Goal: Communication & Community: Ask a question

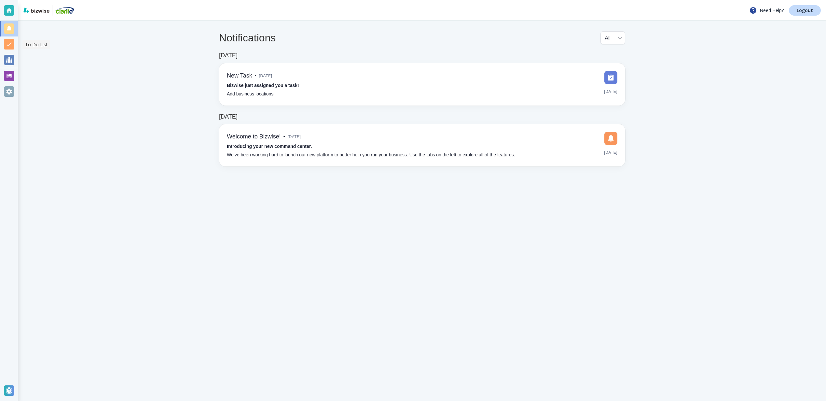
click at [11, 42] on div at bounding box center [9, 44] width 10 height 10
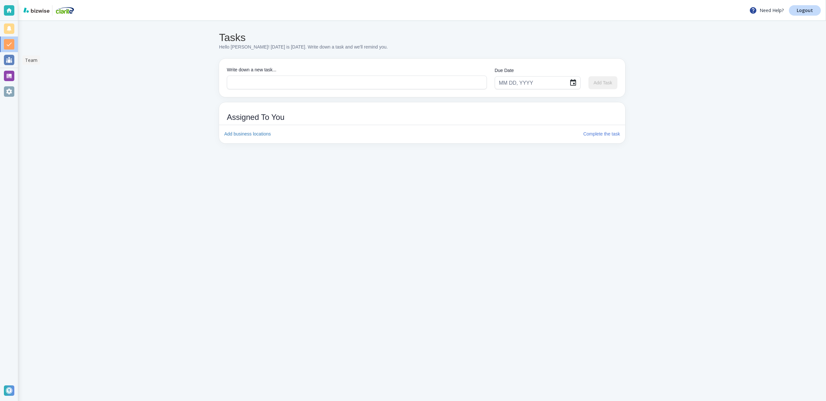
click at [10, 57] on div at bounding box center [9, 60] width 10 height 10
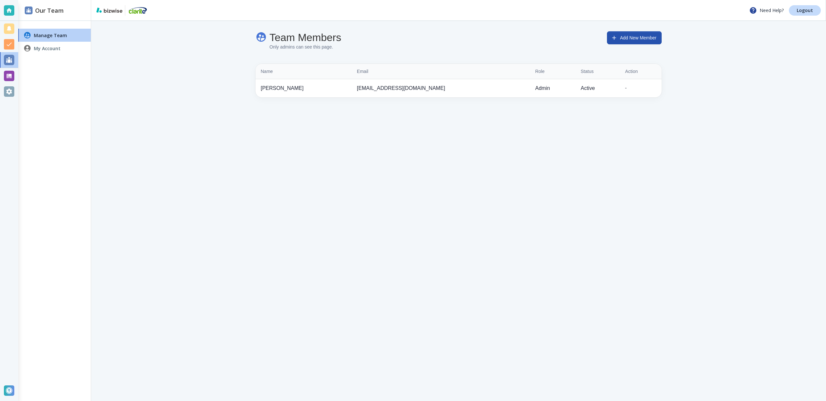
click at [59, 49] on h4 "My Account" at bounding box center [47, 48] width 27 height 7
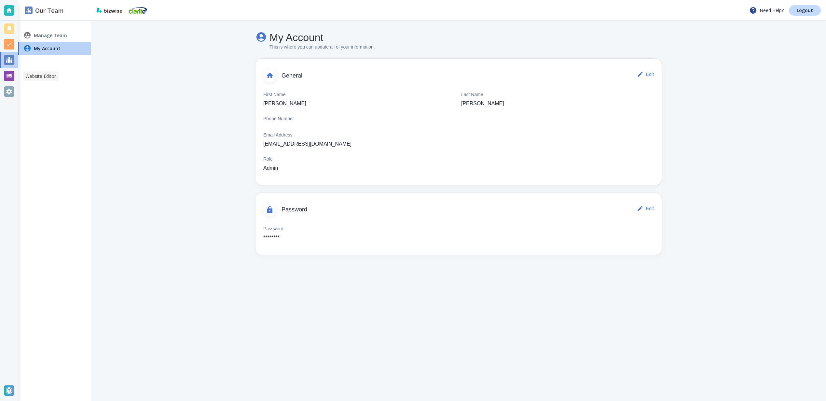
click at [8, 76] on div at bounding box center [9, 76] width 10 height 10
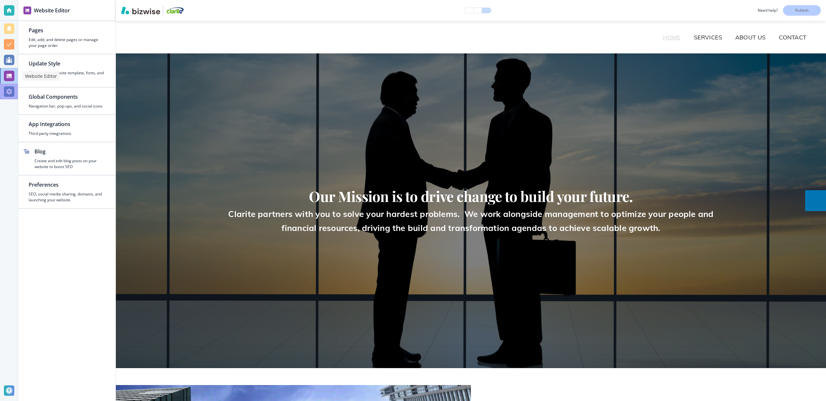
click at [10, 92] on div at bounding box center [9, 91] width 10 height 10
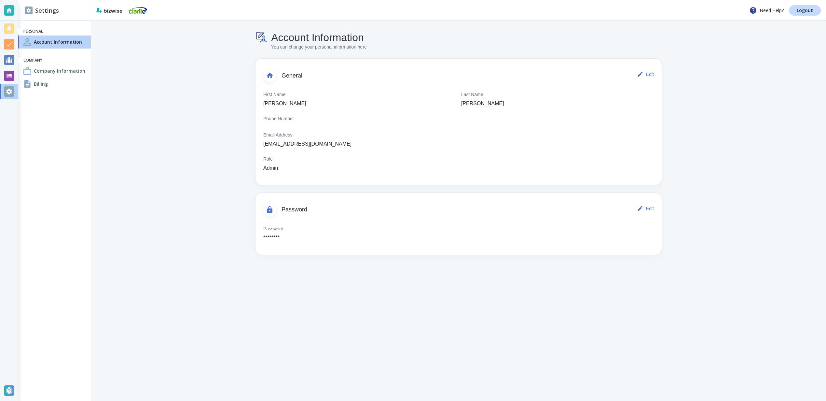
click at [111, 10] on img at bounding box center [109, 9] width 26 height 5
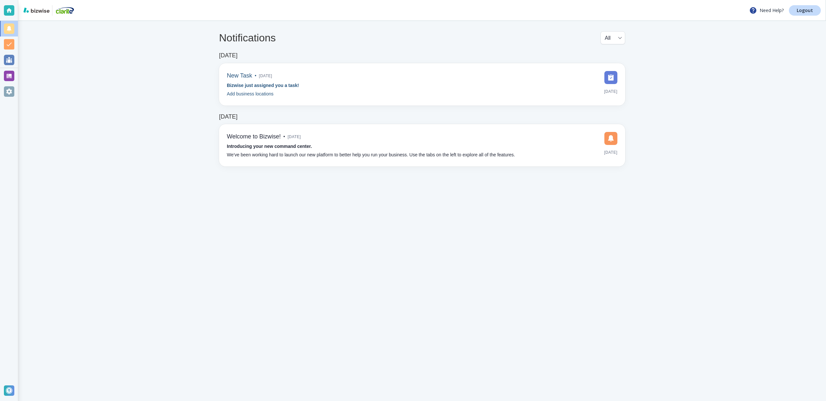
click at [247, 83] on strong "Bizwise just assigned you a task!" at bounding box center [263, 85] width 72 height 5
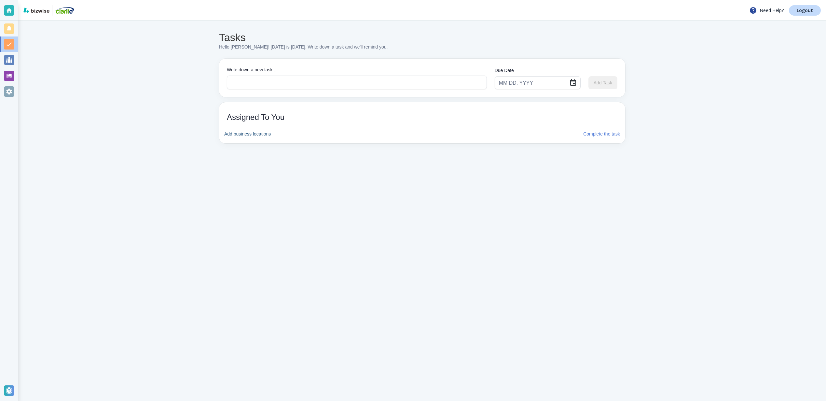
click at [604, 131] on h6 "Complete the task" at bounding box center [601, 134] width 37 height 7
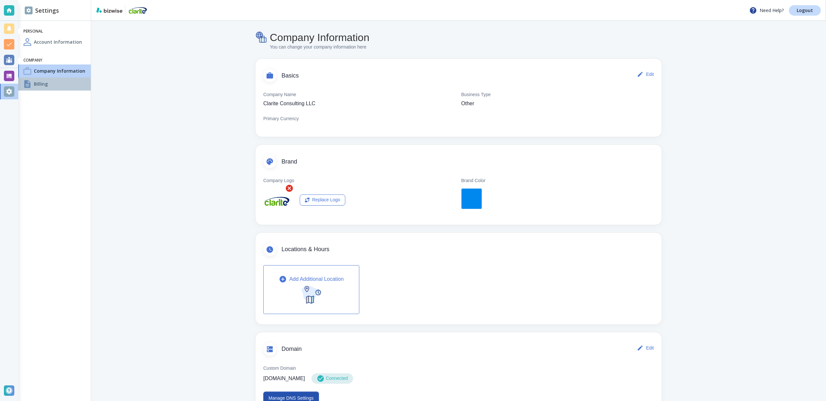
click at [41, 85] on h4 "Billing" at bounding box center [41, 83] width 14 height 7
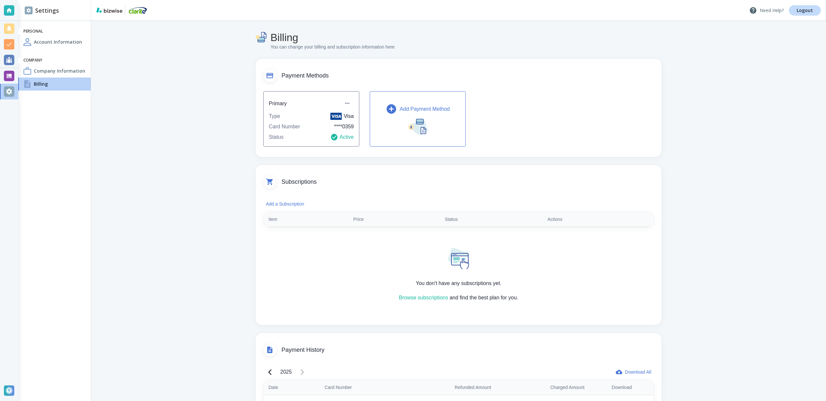
click at [769, 8] on p "Need Help?" at bounding box center [766, 11] width 34 height 8
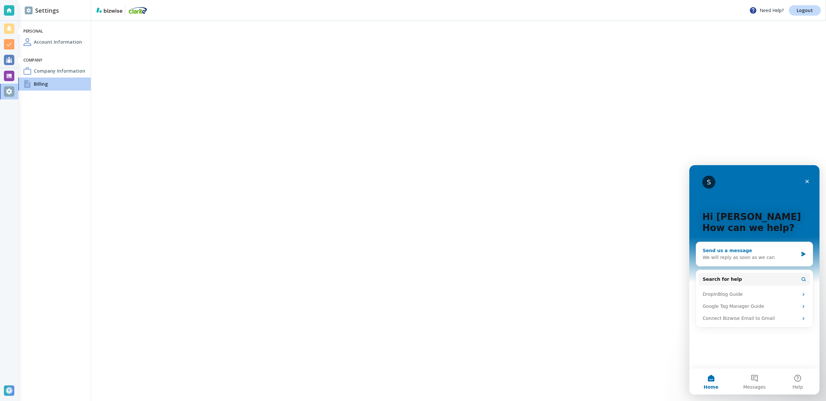
click at [735, 257] on div "We will reply as soon as we can" at bounding box center [750, 257] width 95 height 7
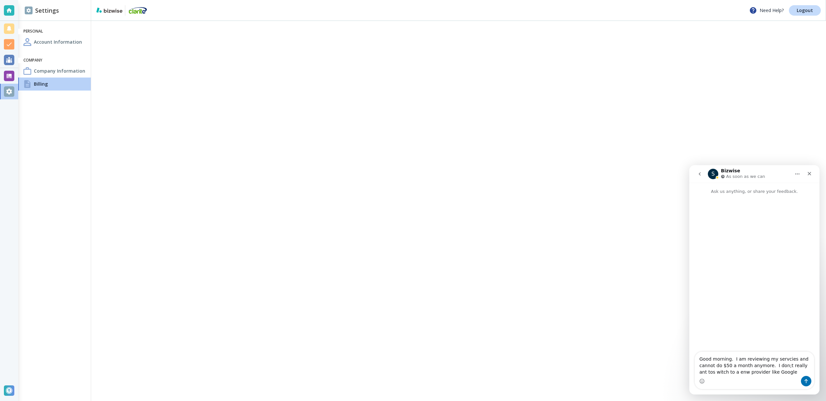
click at [783, 364] on textarea "Good morning. I am reviewing my servcies and cannot do $50 a month anymore. I d…" at bounding box center [754, 363] width 119 height 24
click at [780, 358] on textarea "Good morning. I am reviewing my servcies and cannot do $50 a month anymore. I d…" at bounding box center [754, 363] width 119 height 24
click at [708, 371] on textarea "Good morning. I am reviewing my services and cannot do $50 a month anymore. I d…" at bounding box center [754, 363] width 119 height 24
click at [733, 372] on textarea "Good morning. I am reviewing my services and cannot do $50 a month anymore. I d…" at bounding box center [754, 363] width 119 height 24
click at [785, 372] on textarea "Good morning. I am reviewing my services and cannot do $50 a month anymore. I d…" at bounding box center [754, 363] width 119 height 24
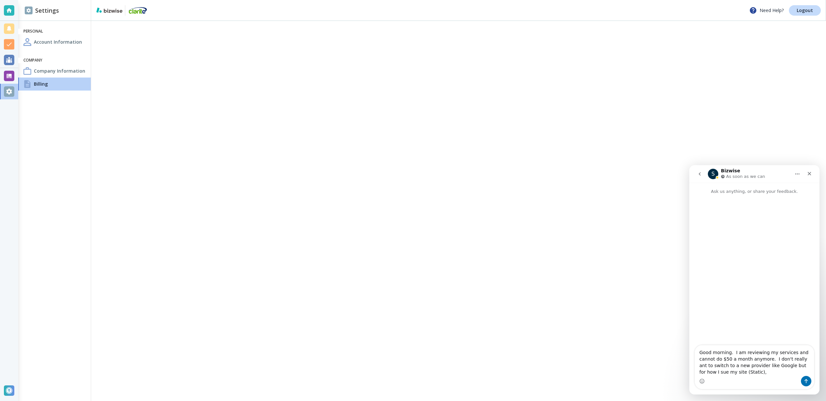
click at [704, 371] on textarea "Good morning. I am reviewing my services and cannot do $50 a month anymore. I d…" at bounding box center [754, 360] width 119 height 31
click at [740, 371] on textarea "Good morning. I am reviewing my services and cannot do $50 a month anymore. I d…" at bounding box center [754, 360] width 119 height 31
type textarea "Good morning. I am reviewing my services and cannot do $50 a month anymore. I d…"
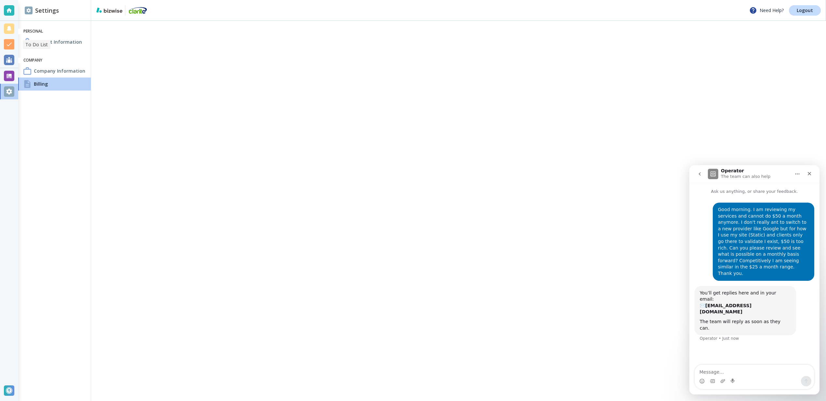
click at [7, 42] on div at bounding box center [9, 44] width 10 height 10
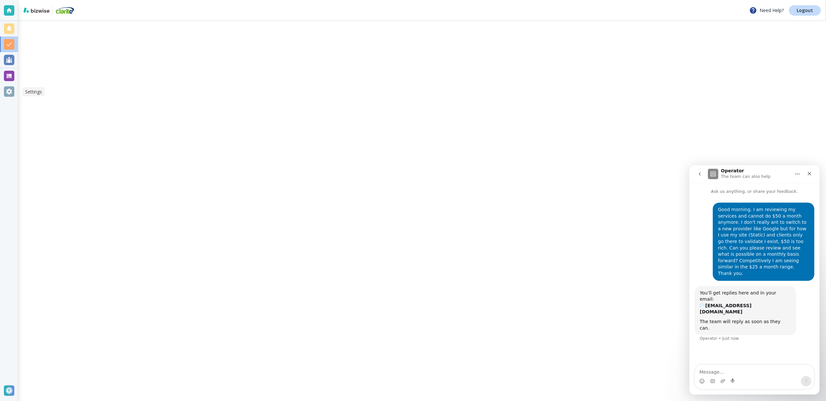
click at [7, 91] on div at bounding box center [9, 91] width 10 height 10
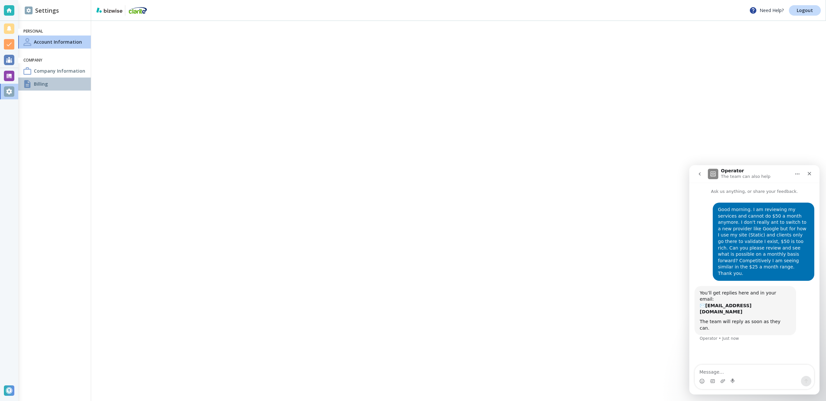
click at [42, 84] on h4 "Billing" at bounding box center [41, 83] width 14 height 7
click at [8, 76] on div at bounding box center [9, 76] width 10 height 10
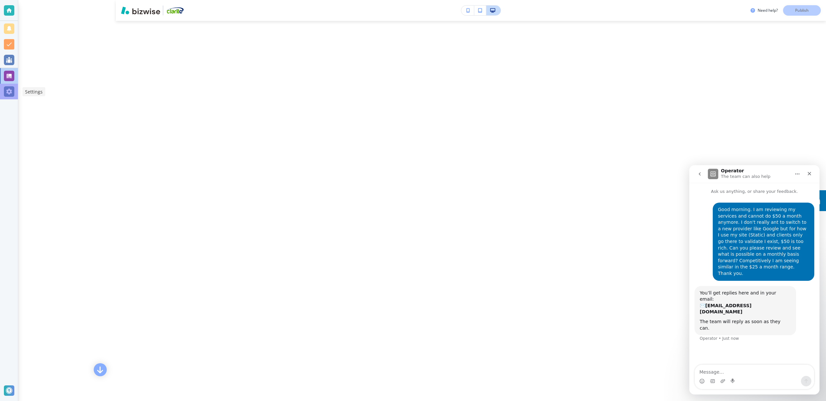
click at [7, 92] on div at bounding box center [9, 91] width 10 height 10
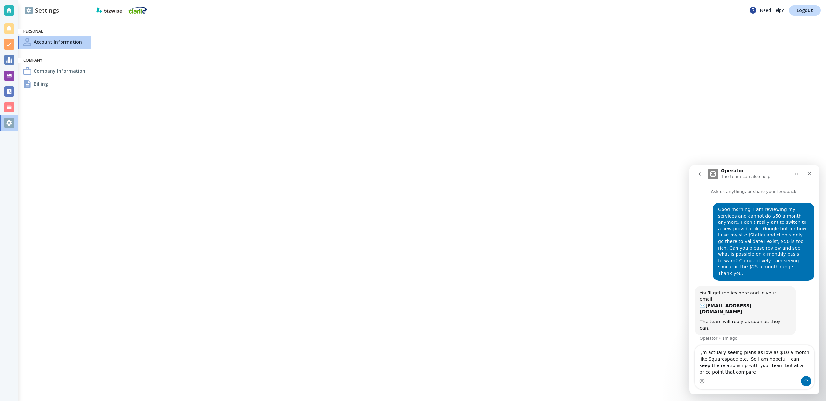
type textarea "I;m actually seeing plans as low as $10 a month like Squarespace etc. So I am h…"
